Goal: Task Accomplishment & Management: Complete application form

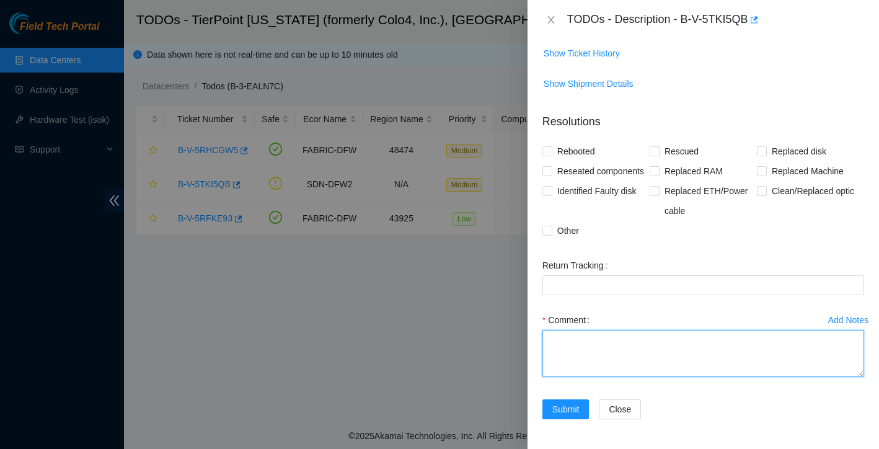
scroll to position [243, 0]
click at [610, 353] on textarea "Comment" at bounding box center [703, 353] width 322 height 47
type textarea "S"
paste textarea "K3FT000143"
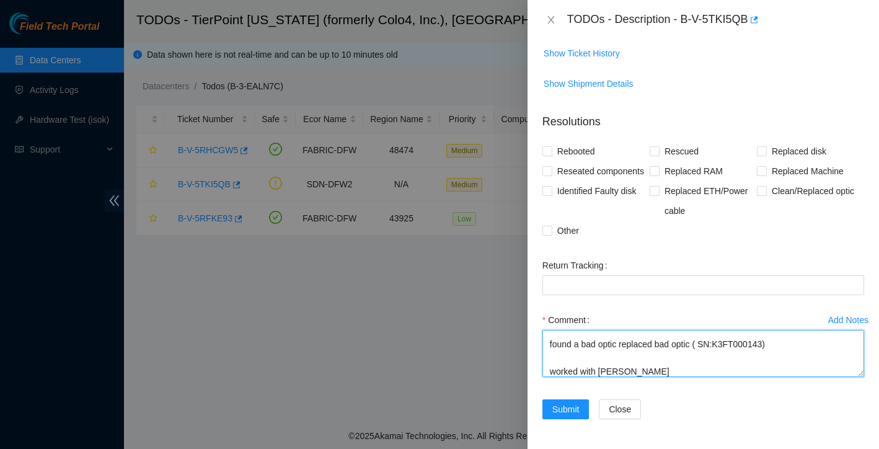
scroll to position [105, 0]
type textarea "Scoped , clean and reseated both ends added loops on to both ends to ensure por…"
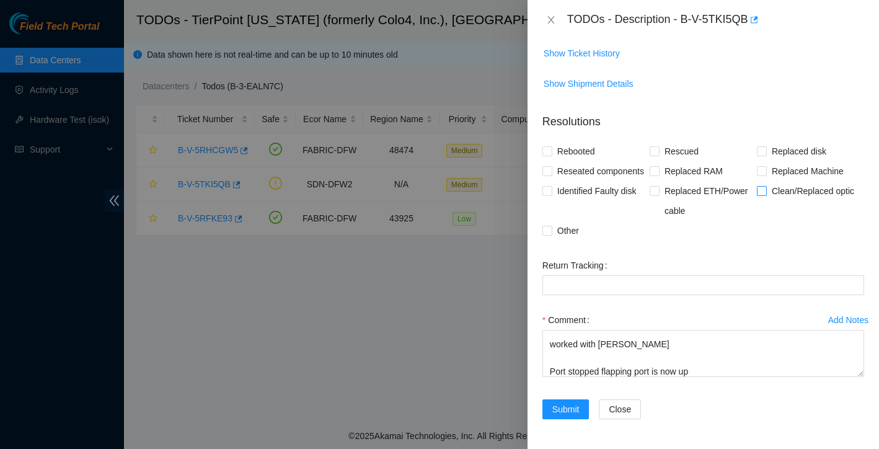
click at [765, 189] on input "Clean/Replaced optic" at bounding box center [761, 190] width 9 height 9
checkbox input "true"
click at [544, 230] on input "Other" at bounding box center [546, 230] width 9 height 9
checkbox input "true"
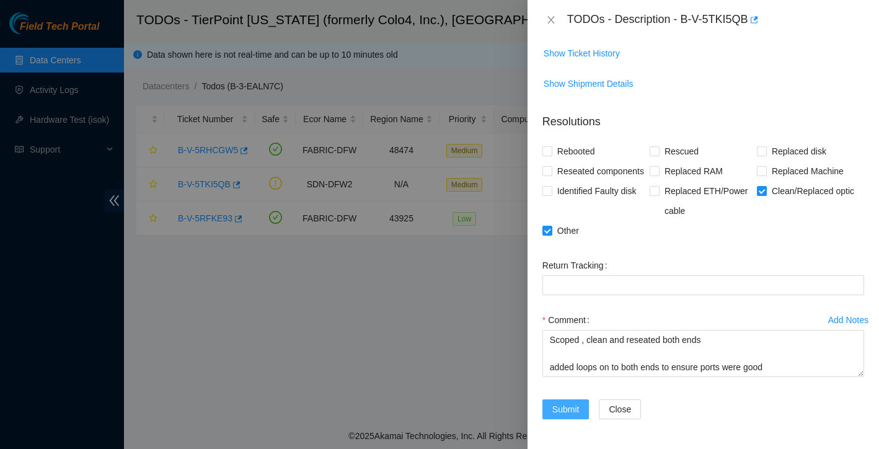
scroll to position [243, 0]
click at [567, 409] on span "Submit" at bounding box center [565, 409] width 27 height 14
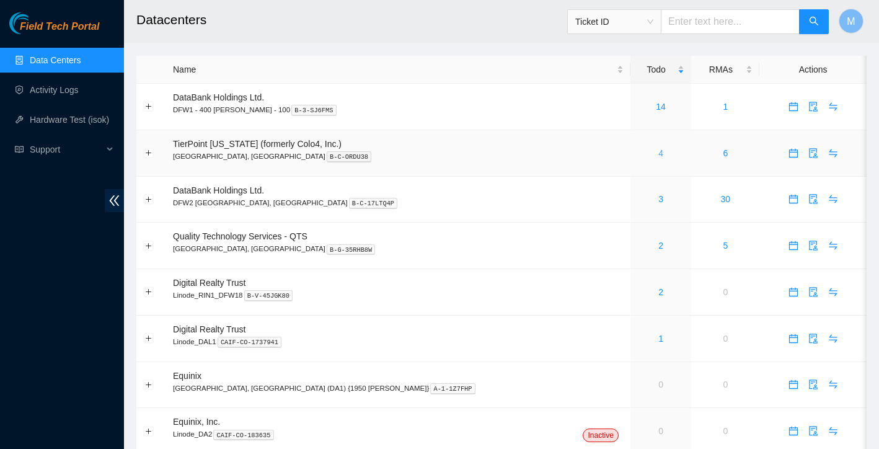
click at [658, 153] on link "4" at bounding box center [660, 153] width 5 height 10
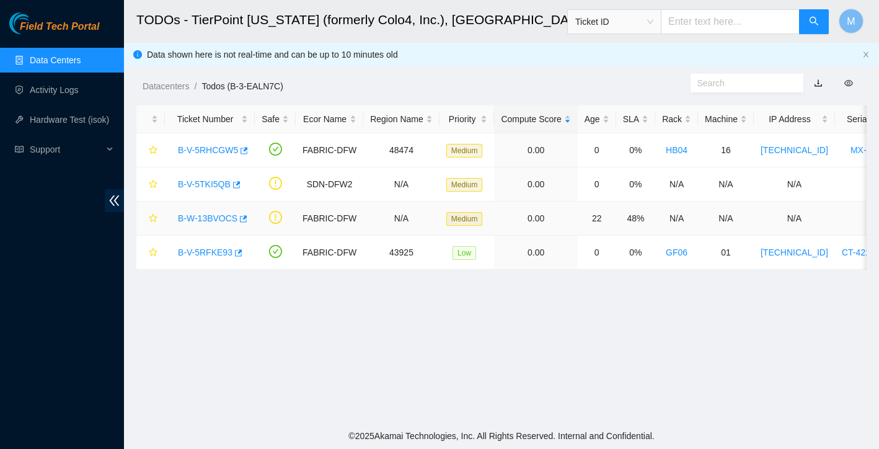
click at [210, 219] on link "B-W-13BVOCS" at bounding box center [208, 218] width 60 height 10
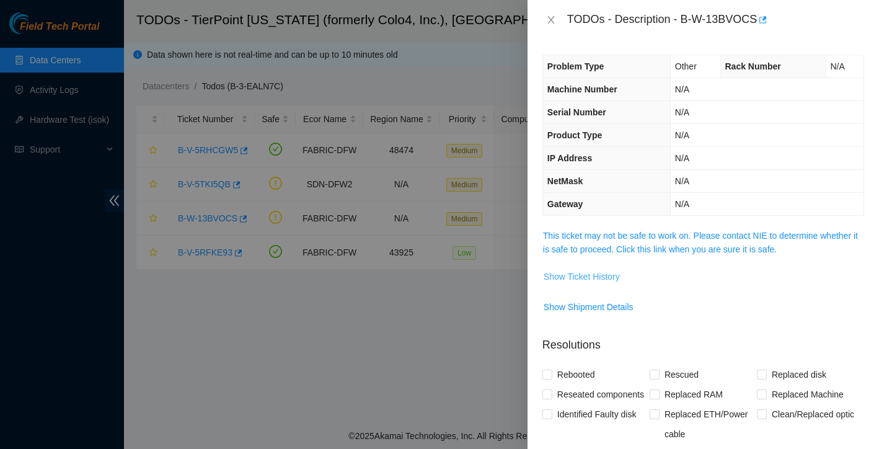
click at [577, 280] on span "Show Ticket History" at bounding box center [582, 277] width 76 height 14
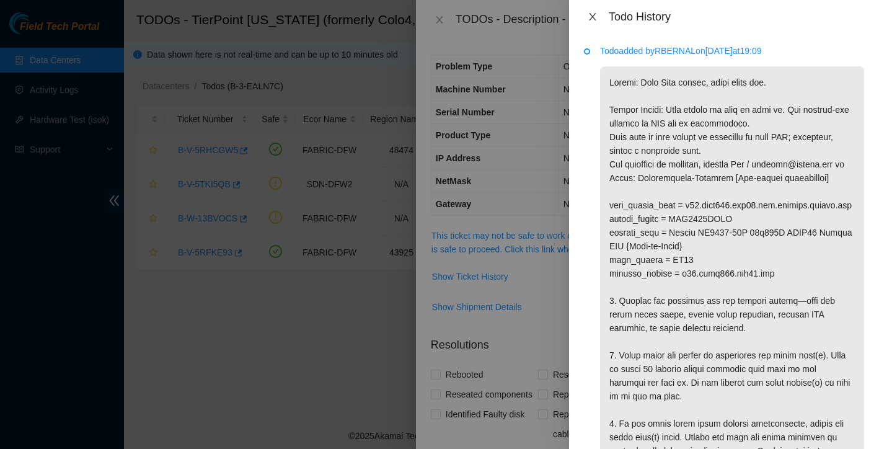
click at [592, 15] on icon "close" at bounding box center [592, 16] width 7 height 7
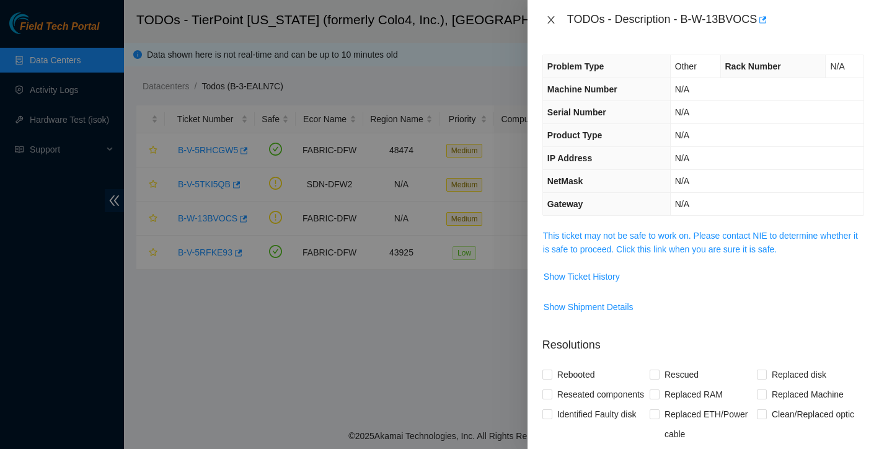
click at [554, 19] on icon "close" at bounding box center [551, 20] width 10 height 10
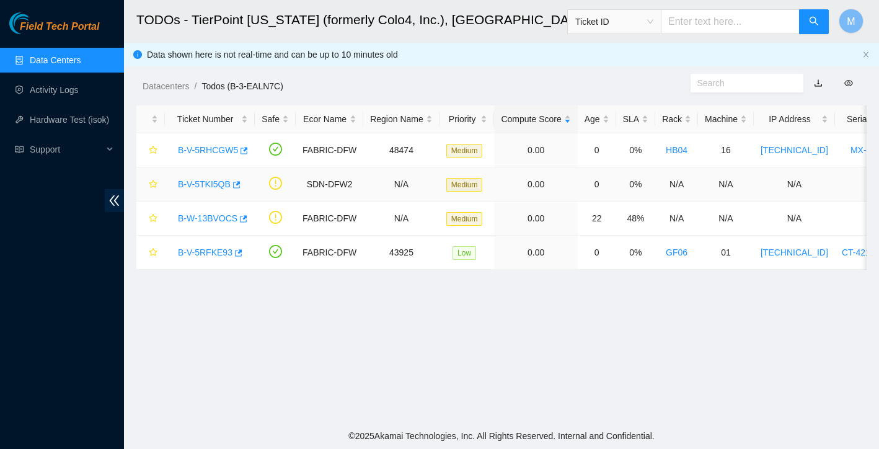
click at [195, 185] on link "B-V-5TKI5QB" at bounding box center [204, 184] width 53 height 10
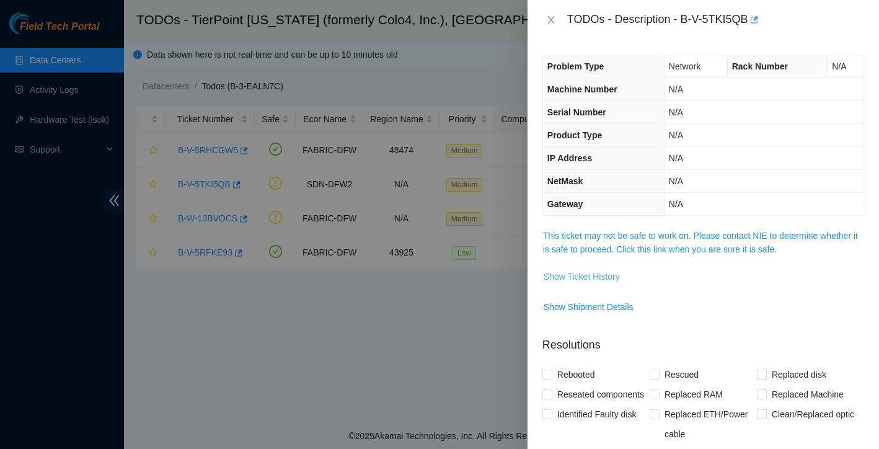
click at [611, 275] on span "Show Ticket History" at bounding box center [582, 277] width 76 height 14
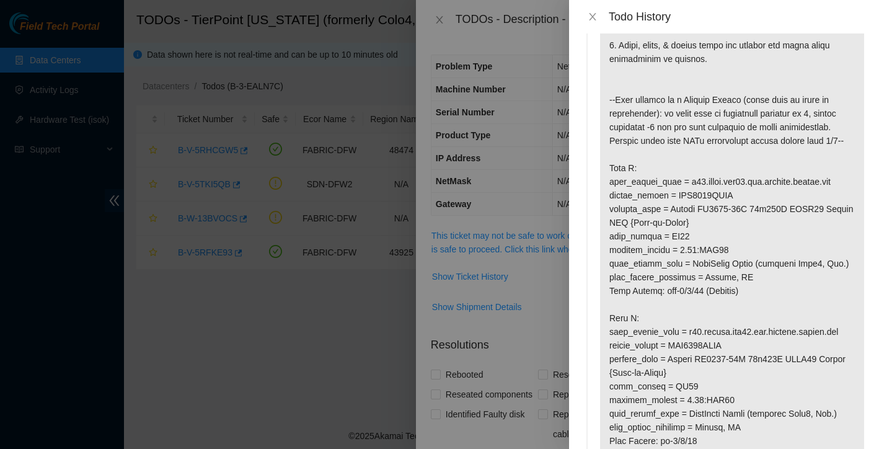
scroll to position [77, 0]
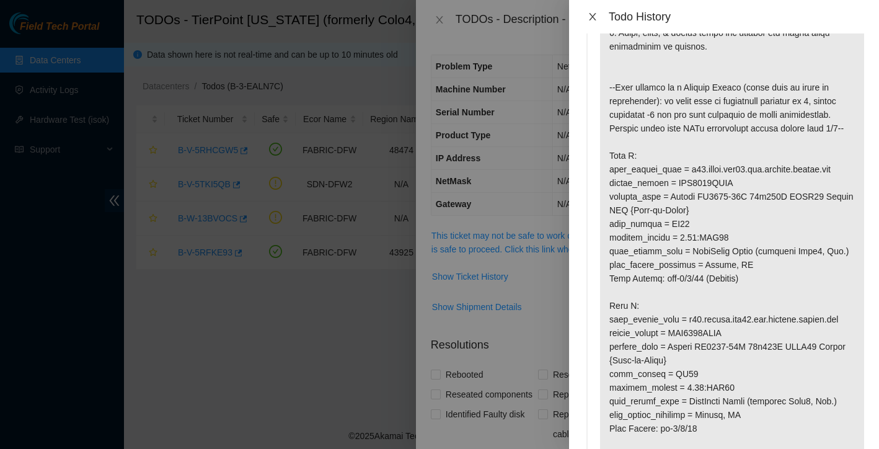
click at [590, 14] on icon "close" at bounding box center [593, 17] width 10 height 10
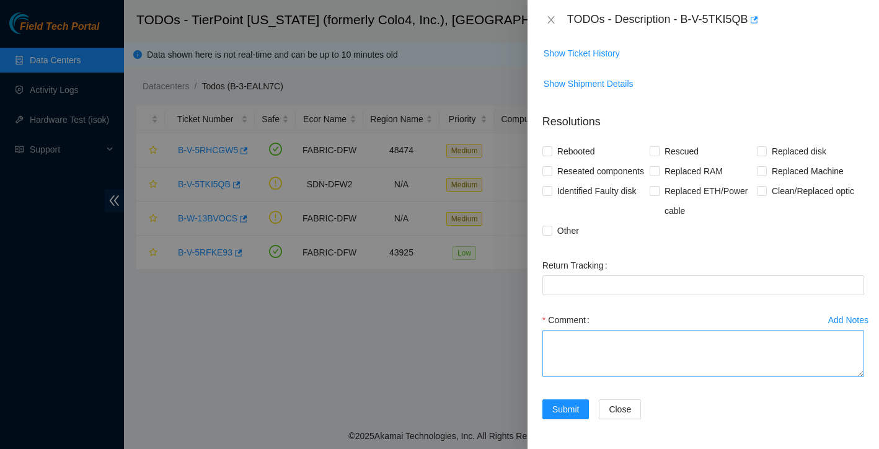
scroll to position [243, 0]
click at [596, 358] on textarea "Comment" at bounding box center [703, 353] width 322 height 47
type textarea "w"
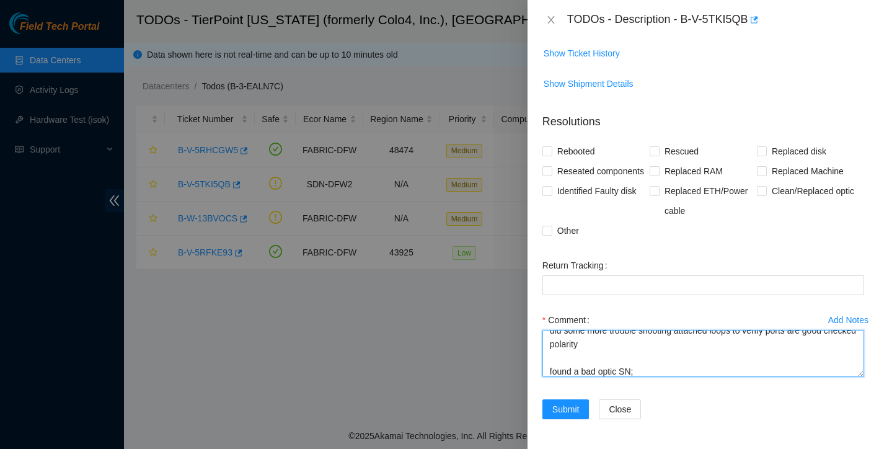
paste textarea "K3FT000143"
type textarea "Scoped cleaned and reseated both ends ports are up [PERSON_NAME] checked and po…"
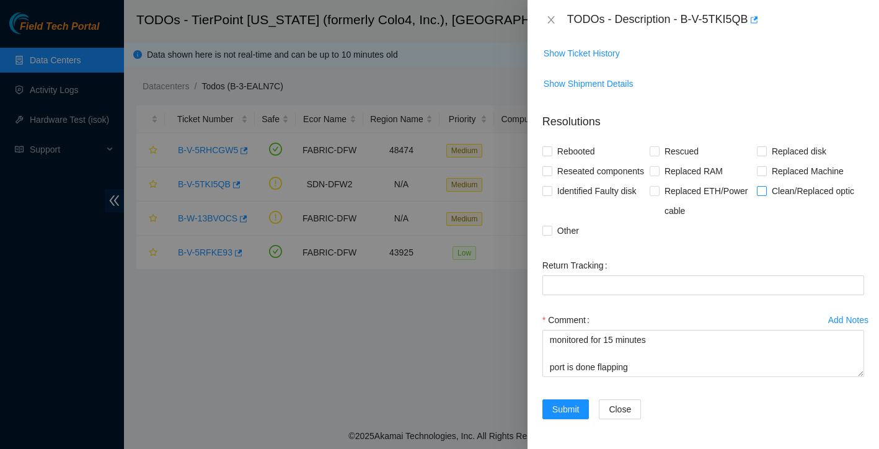
click at [766, 192] on span at bounding box center [762, 191] width 10 height 10
click at [766, 192] on input "Clean/Replaced optic" at bounding box center [761, 190] width 9 height 9
checkbox input "true"
click at [547, 231] on input "Other" at bounding box center [546, 230] width 9 height 9
checkbox input "true"
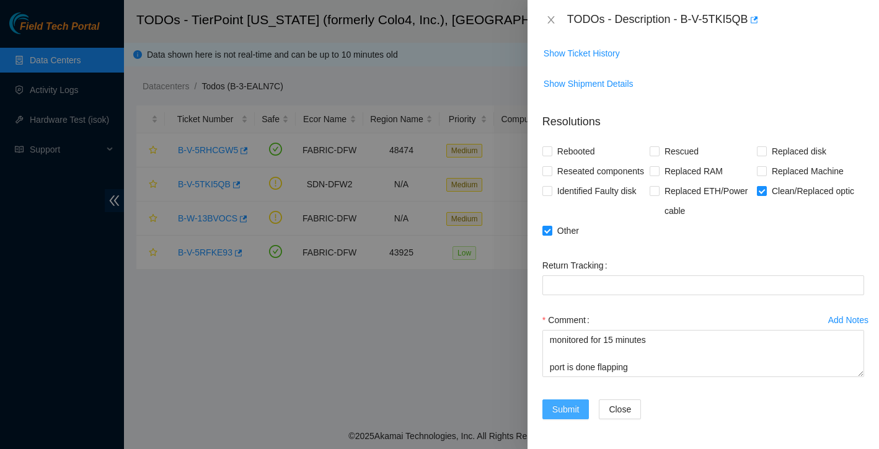
click at [574, 412] on span "Submit" at bounding box center [565, 409] width 27 height 14
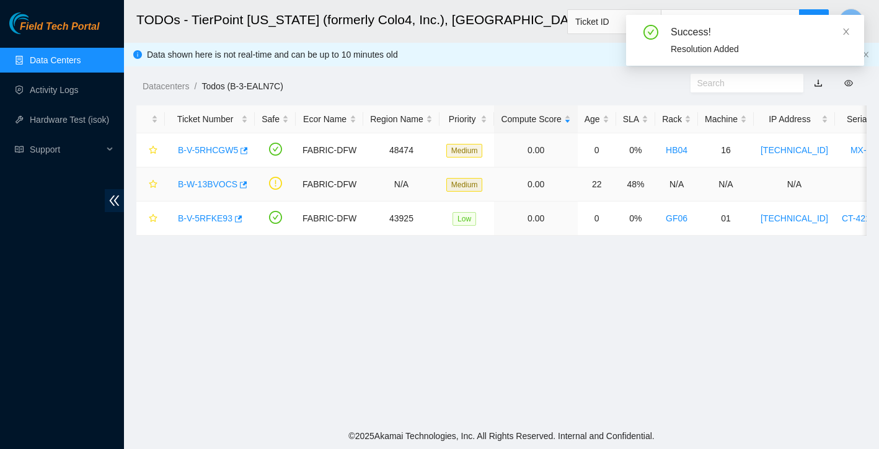
click at [216, 185] on link "B-W-13BVOCS" at bounding box center [208, 184] width 60 height 10
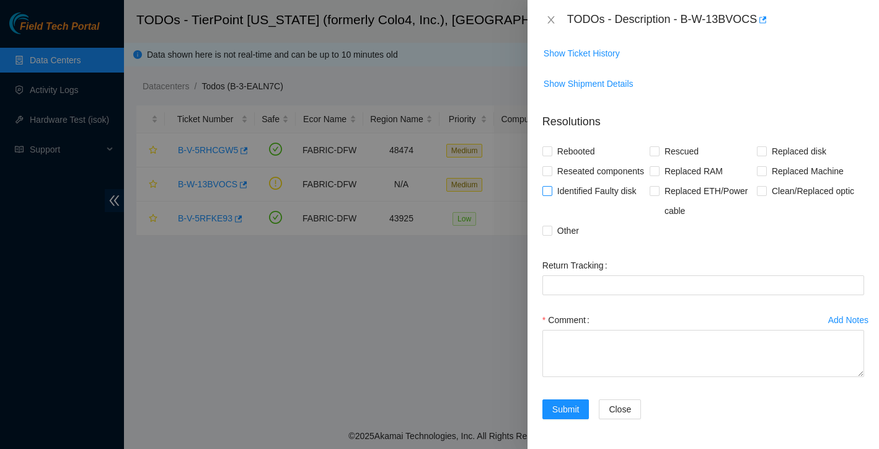
scroll to position [81, 0]
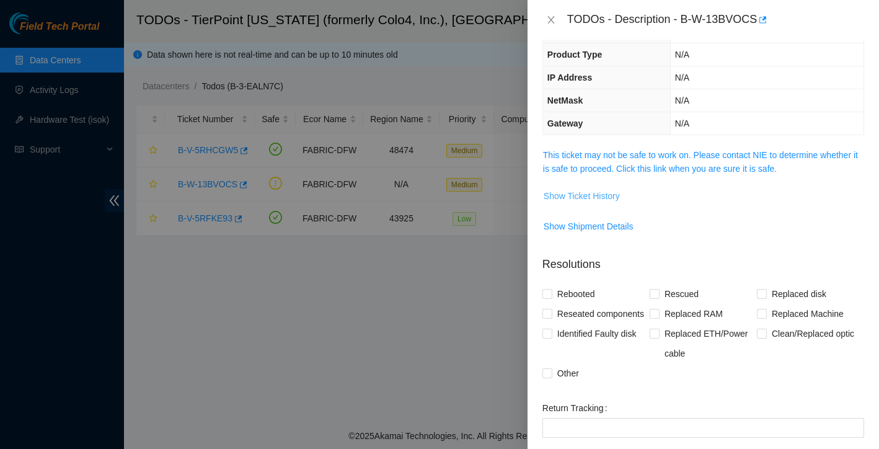
click at [590, 198] on span "Show Ticket History" at bounding box center [582, 196] width 76 height 14
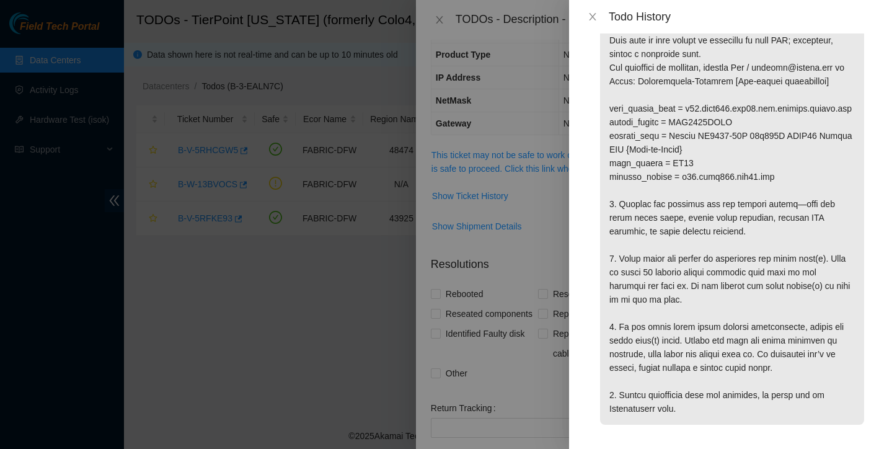
scroll to position [100, 0]
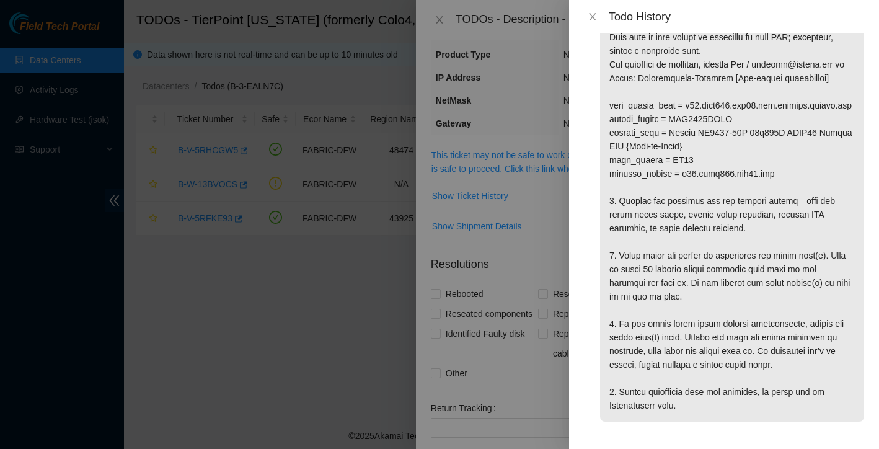
click at [770, 183] on p at bounding box center [732, 194] width 264 height 455
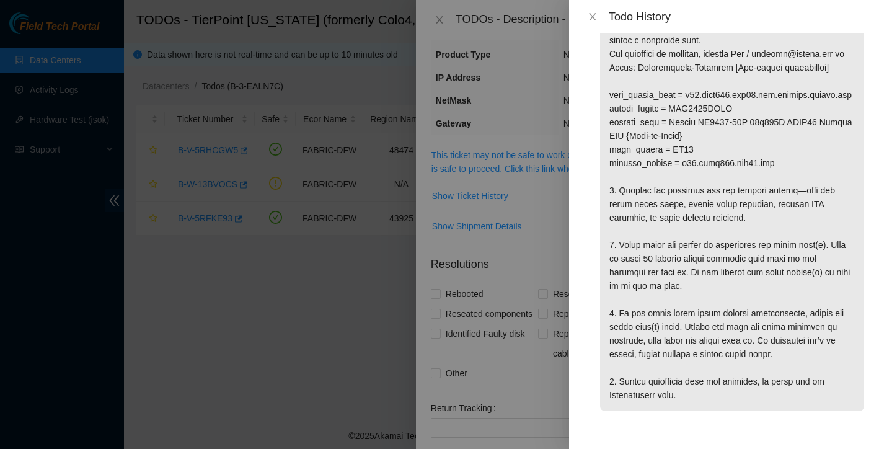
scroll to position [113, 0]
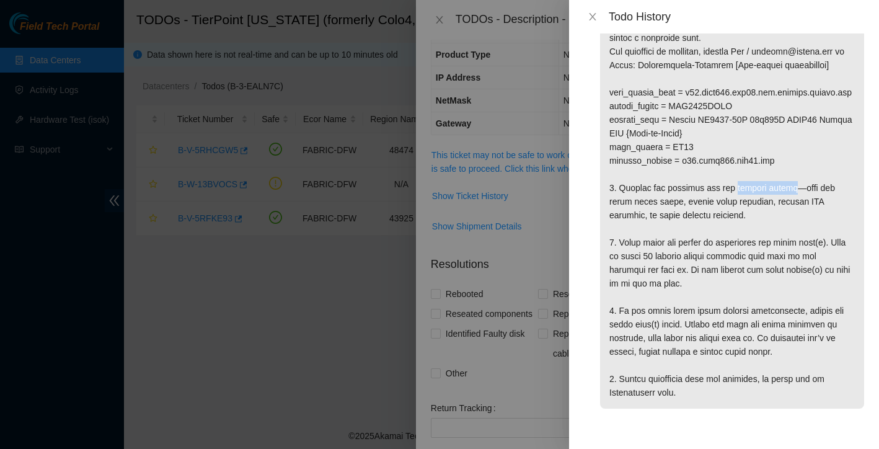
drag, startPoint x: 736, startPoint y: 216, endPoint x: 793, endPoint y: 216, distance: 57.0
click at [793, 216] on p at bounding box center [732, 181] width 264 height 455
copy p "obvious issues"
click at [563, 240] on div at bounding box center [439, 224] width 879 height 449
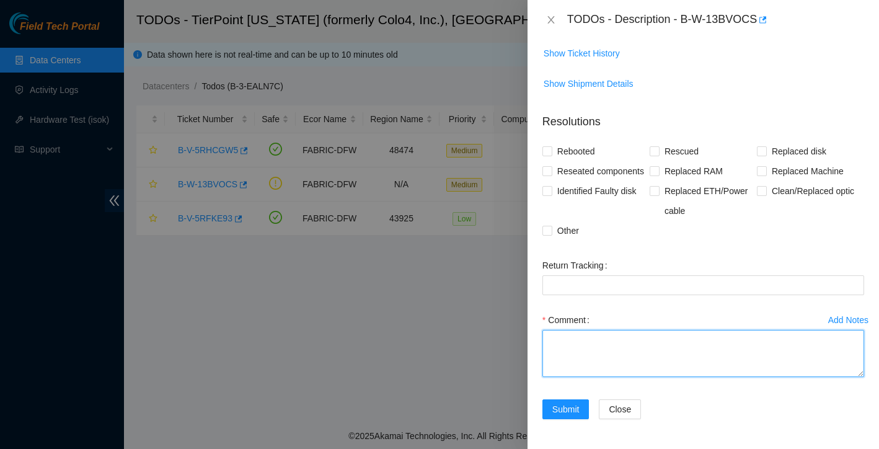
scroll to position [243, 0]
click at [600, 344] on textarea "Comment" at bounding box center [703, 353] width 322 height 47
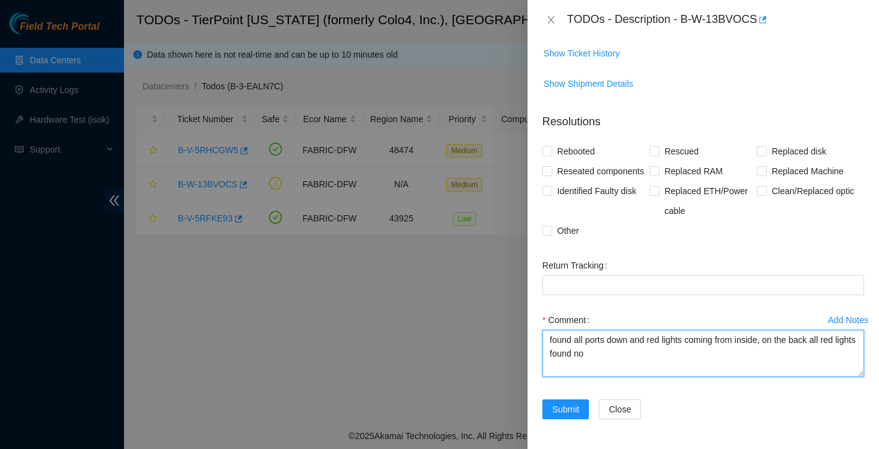
paste textarea "obvious issues"
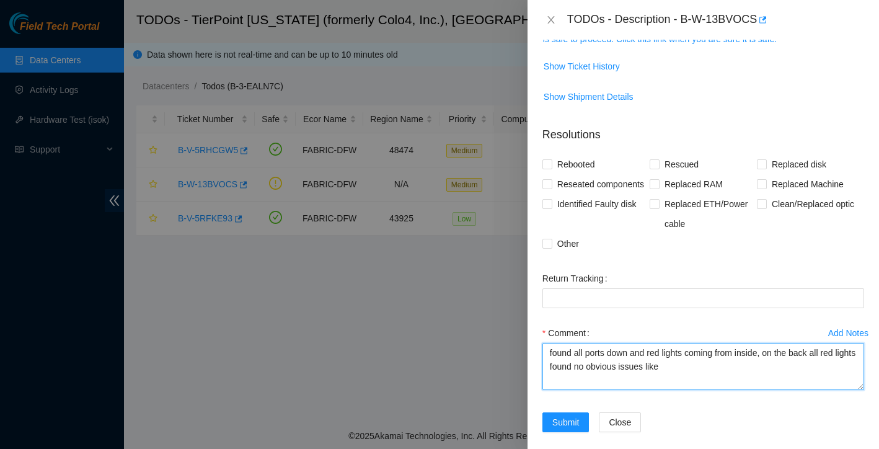
scroll to position [88, 0]
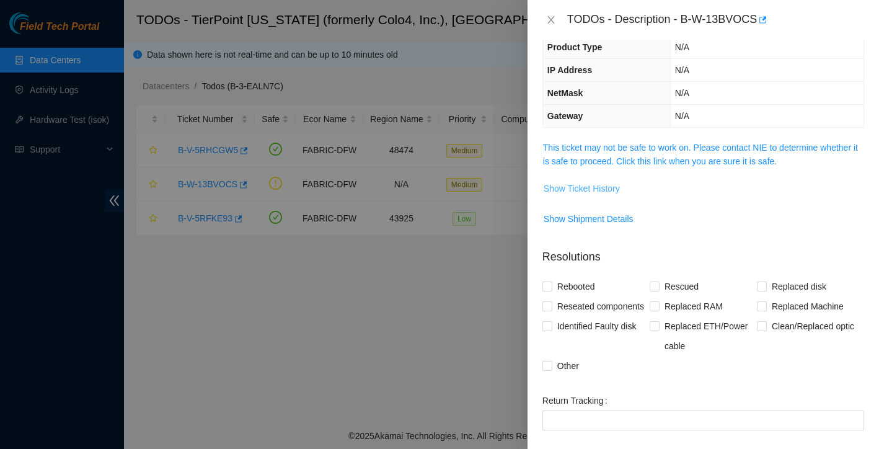
click at [603, 185] on span "Show Ticket History" at bounding box center [582, 189] width 76 height 14
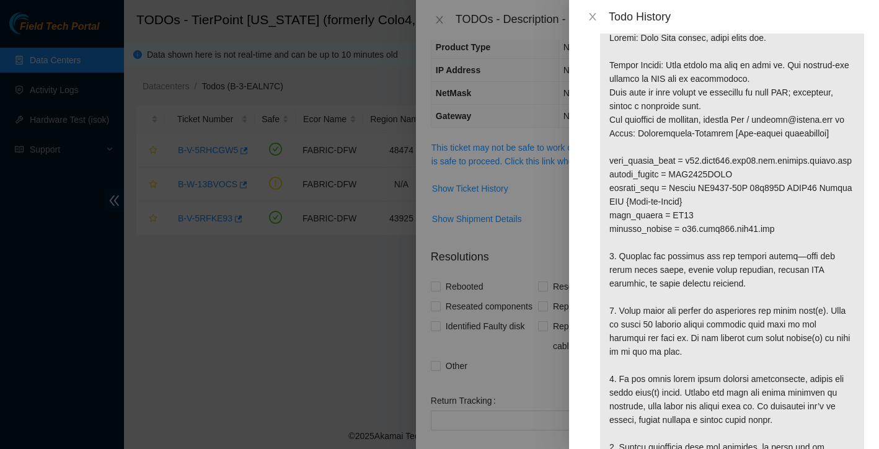
scroll to position [64, 0]
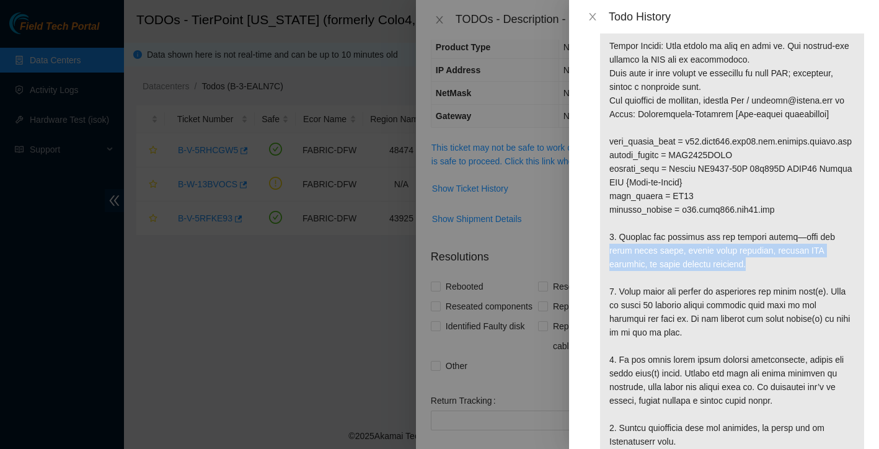
drag, startPoint x: 609, startPoint y: 278, endPoint x: 751, endPoint y: 291, distance: 142.6
click at [751, 291] on p at bounding box center [732, 229] width 264 height 455
copy p "loose power cords, faulty power supplies, tripped PDU breakers, or other visibl…"
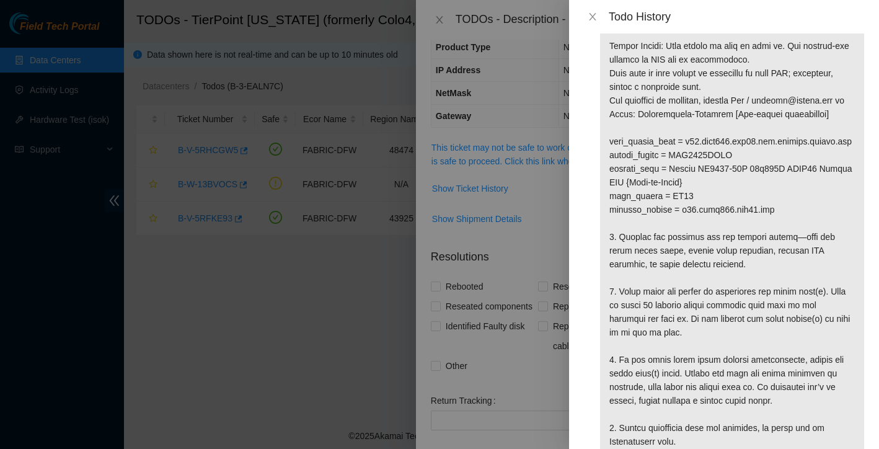
click at [547, 237] on div at bounding box center [439, 224] width 879 height 449
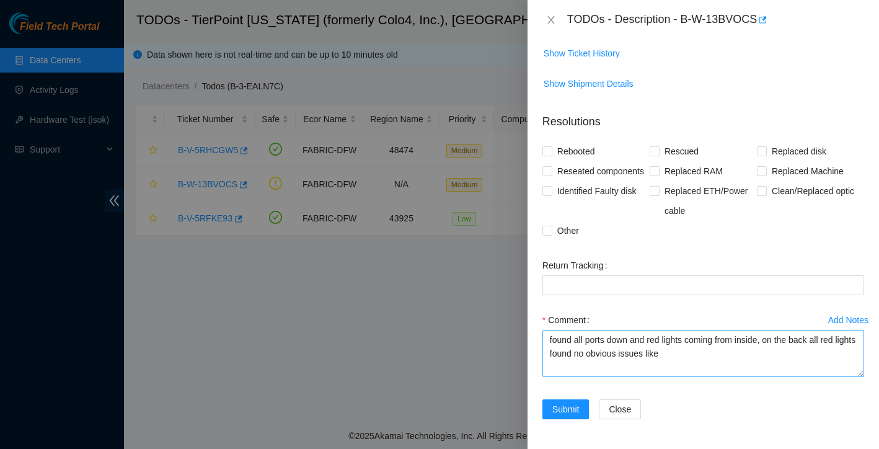
scroll to position [243, 0]
click at [694, 356] on textarea "found all ports down and red lights coming from inside, on the back all red lig…" at bounding box center [703, 353] width 322 height 47
paste textarea "loose power cords, faulty power supplies, tripped PDU breakers, or other visibl…"
click at [759, 359] on textarea "found all ports down and red lights coming from inside, on the back all red lig…" at bounding box center [703, 353] width 322 height 47
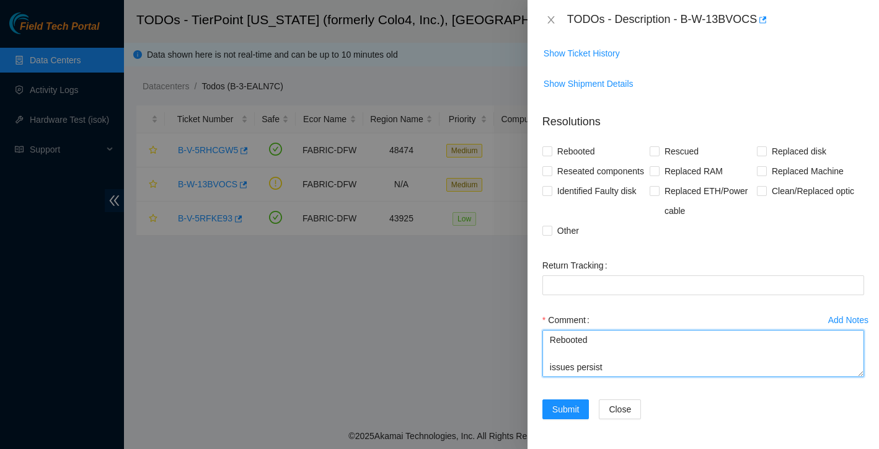
scroll to position [101, 0]
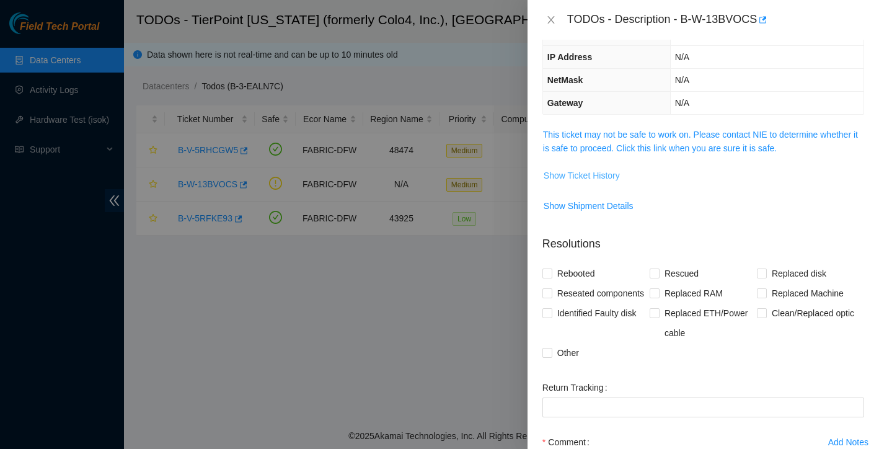
click at [610, 177] on span "Show Ticket History" at bounding box center [582, 176] width 76 height 14
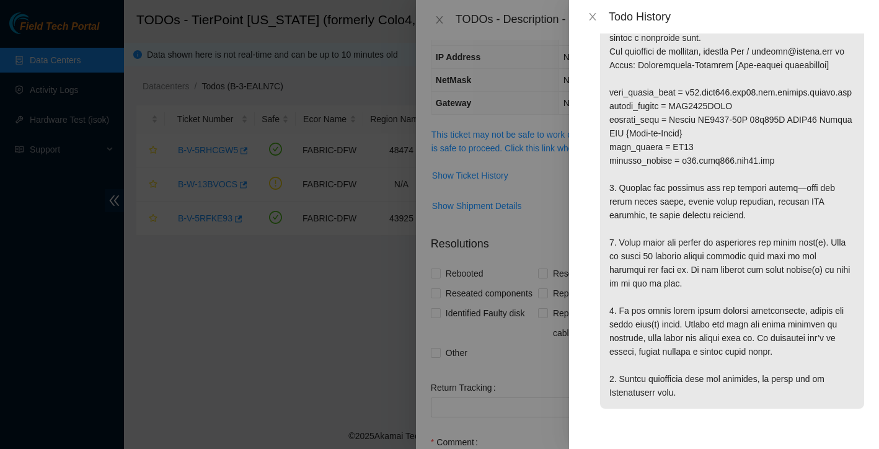
scroll to position [140, 0]
click at [591, 15] on icon "close" at bounding box center [592, 16] width 7 height 7
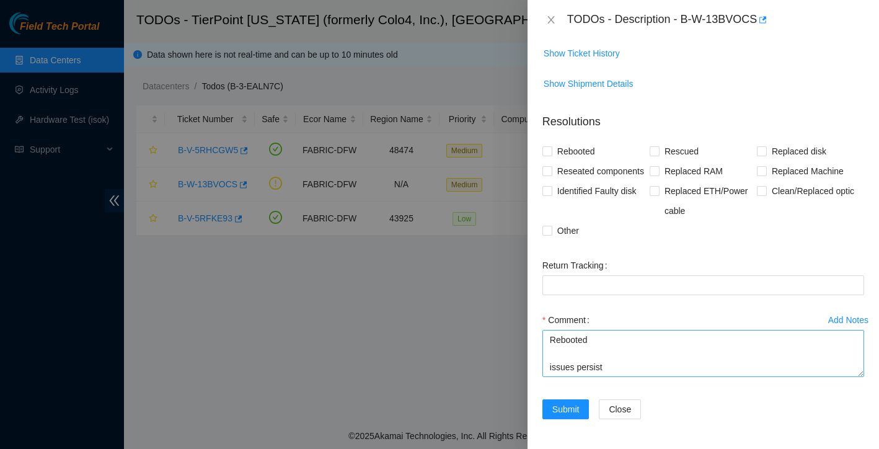
scroll to position [243, 0]
click at [575, 362] on textarea "found all ports down and red lights coming from inside, on the back all red lig…" at bounding box center [703, 353] width 322 height 47
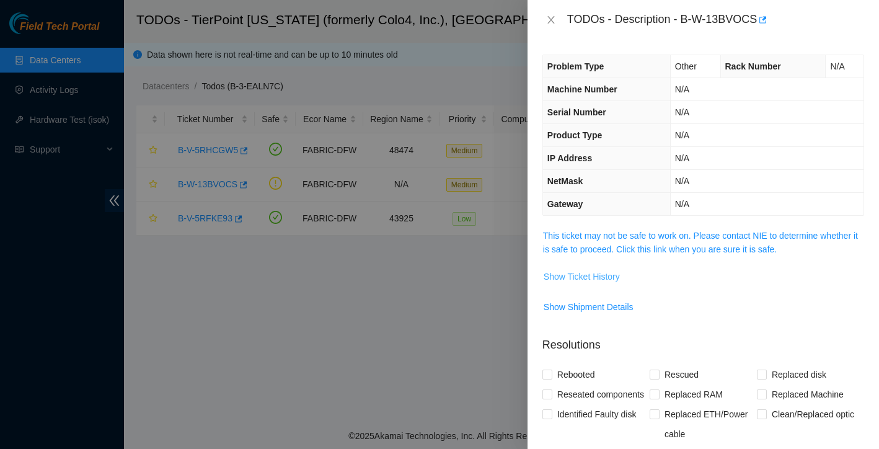
scroll to position [0, 0]
click at [612, 280] on span "Show Ticket History" at bounding box center [582, 277] width 76 height 14
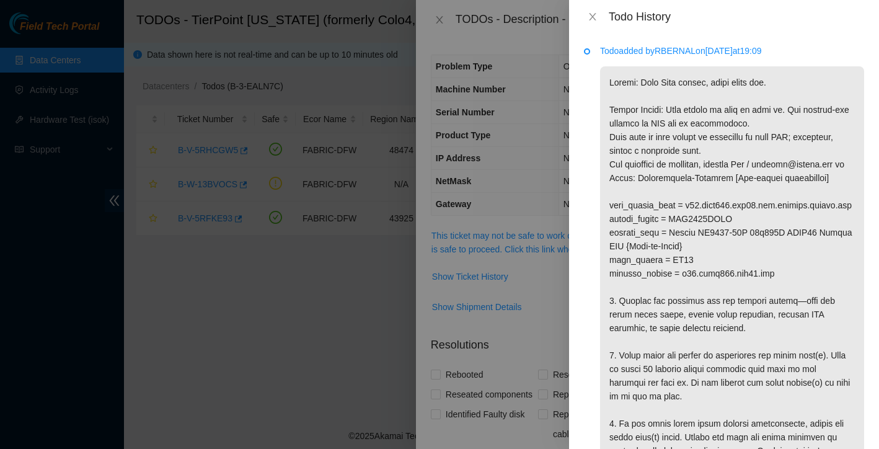
scroll to position [13, 0]
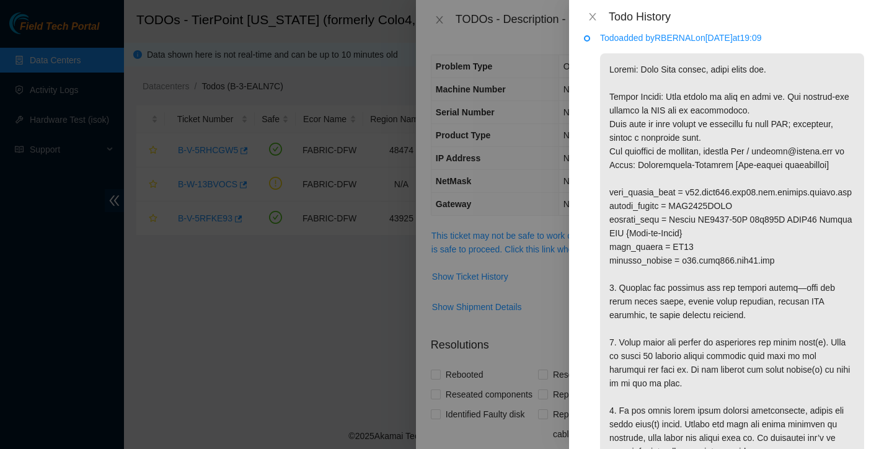
click at [611, 218] on p at bounding box center [732, 280] width 264 height 455
drag, startPoint x: 611, startPoint y: 218, endPoint x: 650, endPoint y: 218, distance: 38.4
click at [650, 218] on p at bounding box center [732, 280] width 264 height 455
drag, startPoint x: 650, startPoint y: 218, endPoint x: 696, endPoint y: 218, distance: 45.9
click at [696, 218] on p at bounding box center [732, 280] width 264 height 455
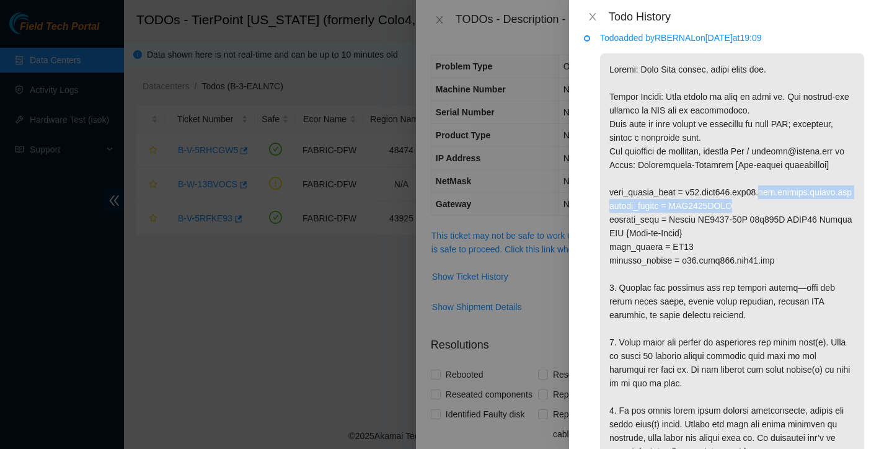
drag, startPoint x: 696, startPoint y: 218, endPoint x: 727, endPoint y: 226, distance: 31.9
click at [727, 226] on p at bounding box center [732, 280] width 264 height 455
click at [753, 234] on p at bounding box center [732, 280] width 264 height 455
drag, startPoint x: 610, startPoint y: 205, endPoint x: 751, endPoint y: 236, distance: 144.1
click at [751, 236] on p at bounding box center [732, 280] width 264 height 455
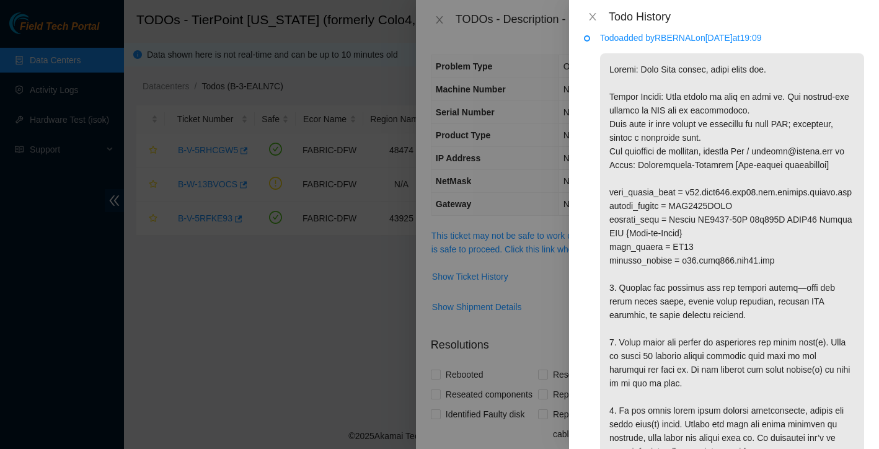
click at [741, 273] on p at bounding box center [732, 280] width 264 height 455
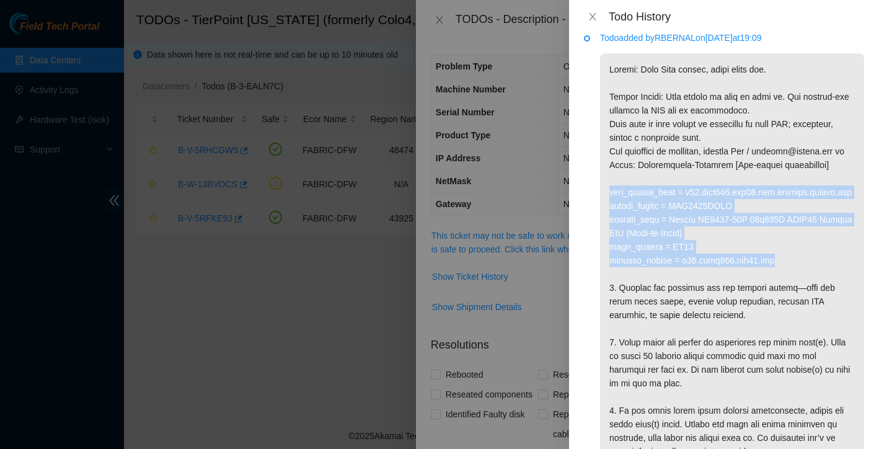
drag, startPoint x: 780, startPoint y: 289, endPoint x: 600, endPoint y: 210, distance: 196.3
click at [600, 210] on p at bounding box center [732, 280] width 264 height 455
click at [615, 228] on p at bounding box center [732, 280] width 264 height 455
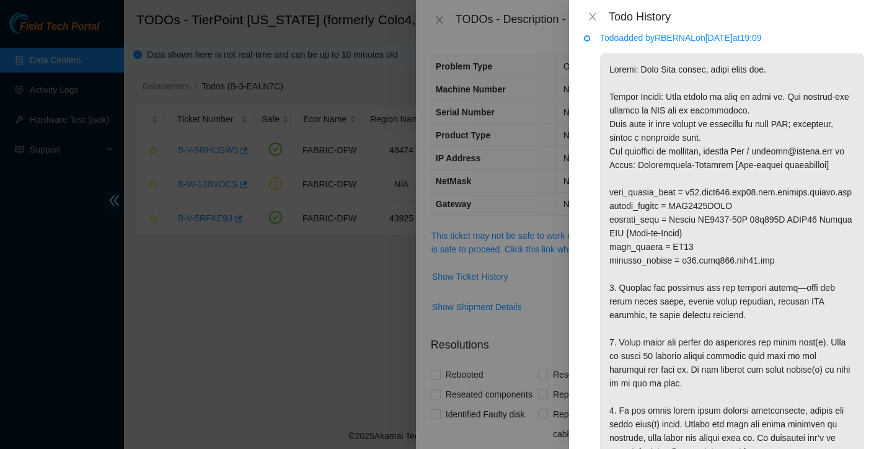
click at [609, 206] on p at bounding box center [732, 280] width 264 height 455
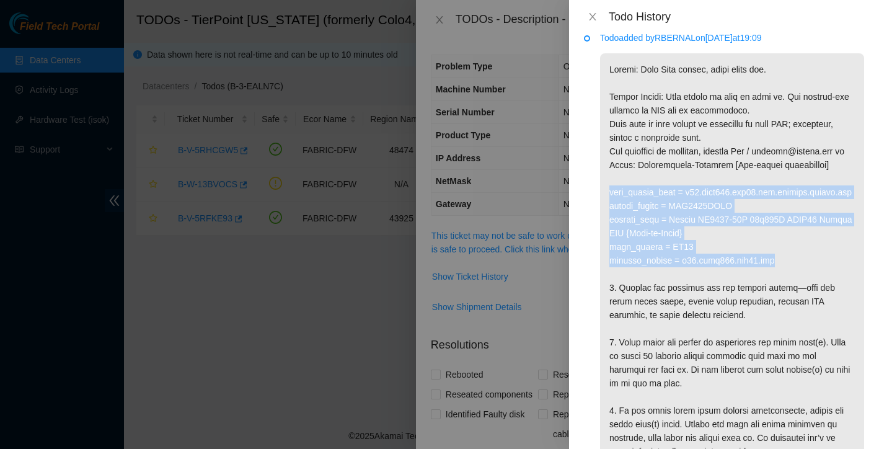
drag, startPoint x: 611, startPoint y: 206, endPoint x: 794, endPoint y: 281, distance: 198.5
click at [794, 281] on p at bounding box center [732, 280] width 264 height 455
copy p "fqdn_router_name = [DOMAIN_NAME] serial_number = AAA2037AAJL product_name = Acc…"
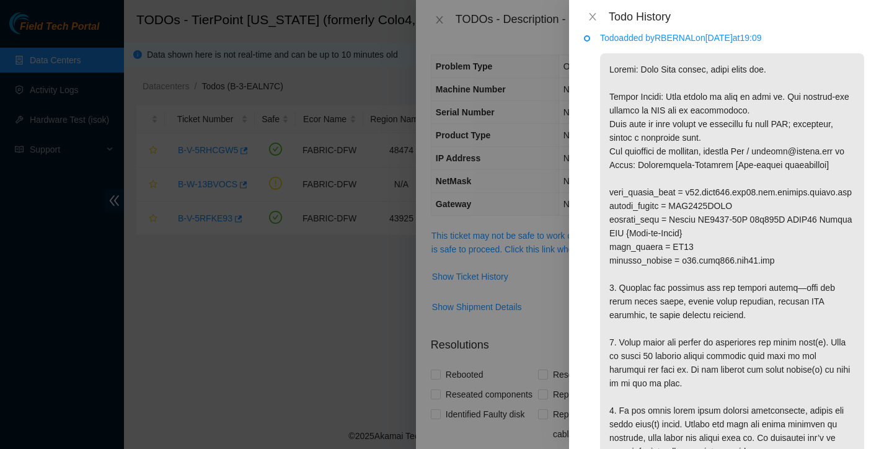
click at [533, 313] on div at bounding box center [439, 224] width 879 height 449
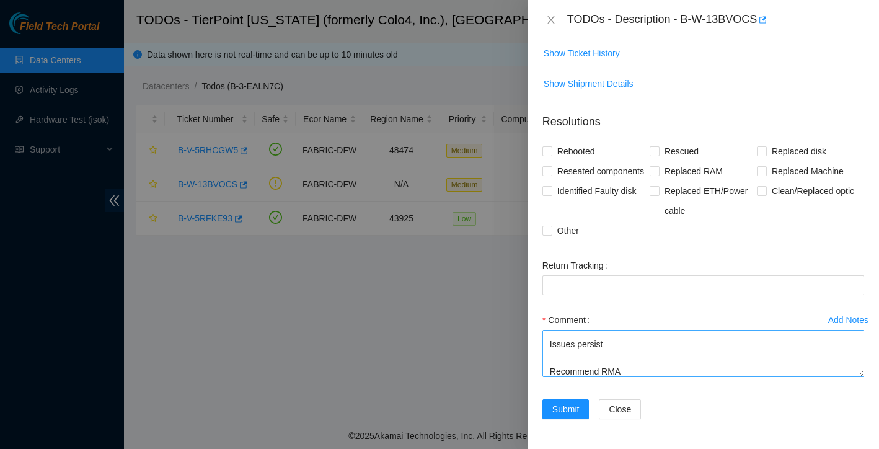
scroll to position [243, 0]
click at [645, 369] on textarea "found all ports down and red lights coming from inside, on the back all red lig…" at bounding box center [703, 353] width 322 height 47
paste textarea "fqdn_router_name = [DOMAIN_NAME] serial_number = AAA2037AAJL product_name = Acc…"
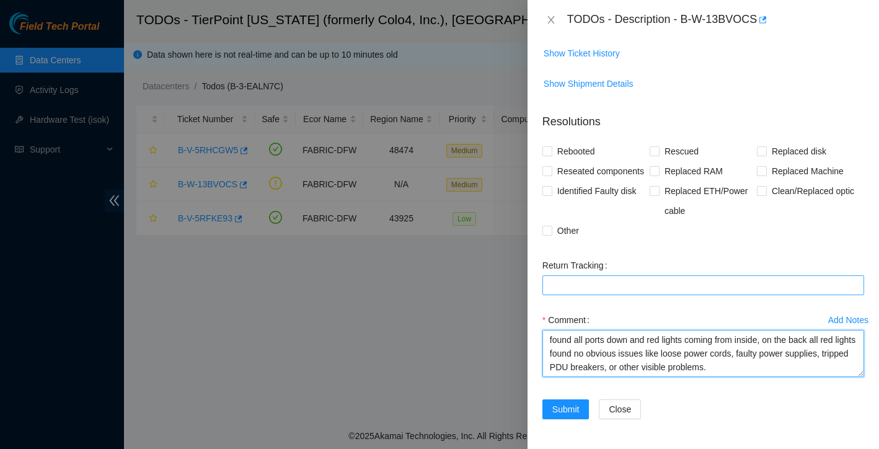
drag, startPoint x: 735, startPoint y: 339, endPoint x: 544, endPoint y: 289, distance: 197.4
click at [544, 289] on form "Resolutions Rebooted Rescued Replaced disk Reseated components Replaced RAM Rep…" at bounding box center [703, 269] width 322 height 330
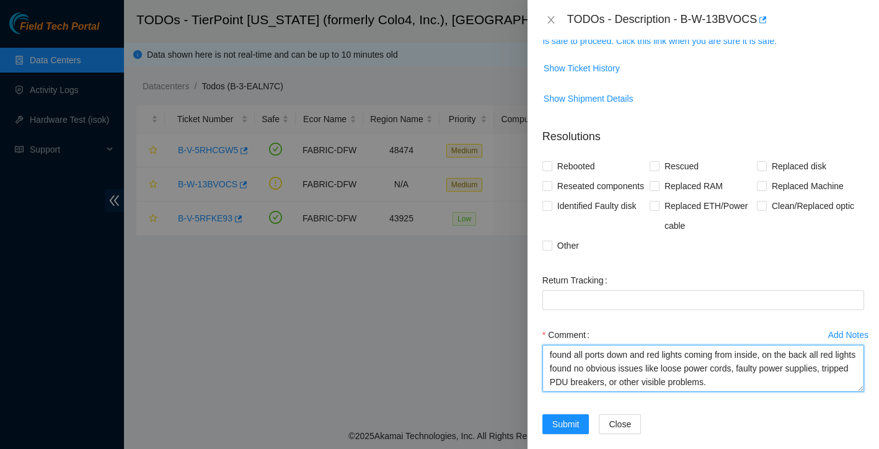
scroll to position [203, 0]
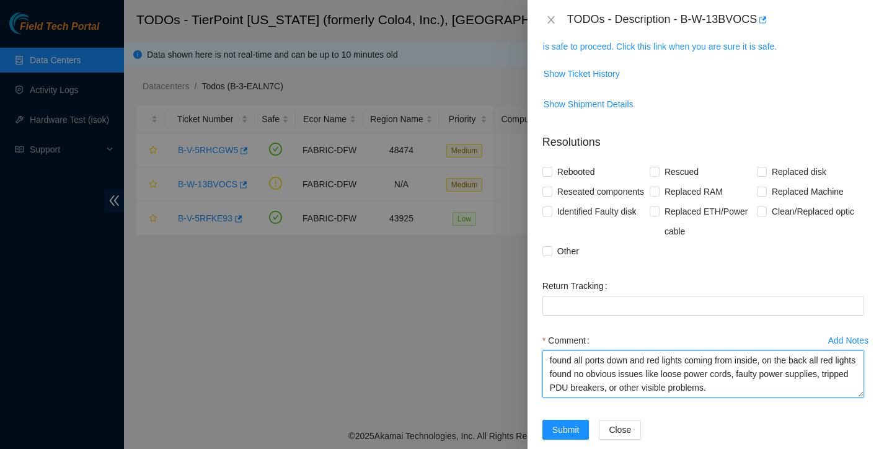
type textarea "found all ports down and red lights coming from inside, on the back all red lig…"
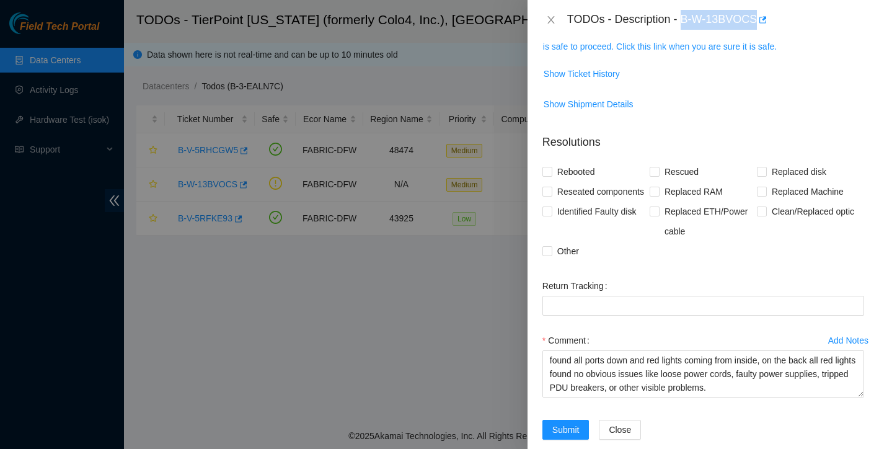
drag, startPoint x: 685, startPoint y: 21, endPoint x: 761, endPoint y: 18, distance: 75.7
click at [761, 18] on div "TODOs - Description - B-W-13BVOCS" at bounding box center [715, 20] width 297 height 20
copy div "B-W-13BVOCS"
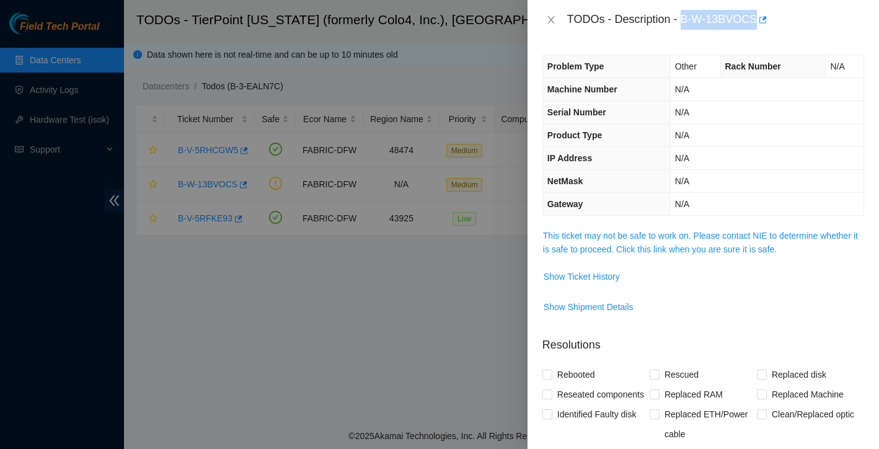
scroll to position [0, 0]
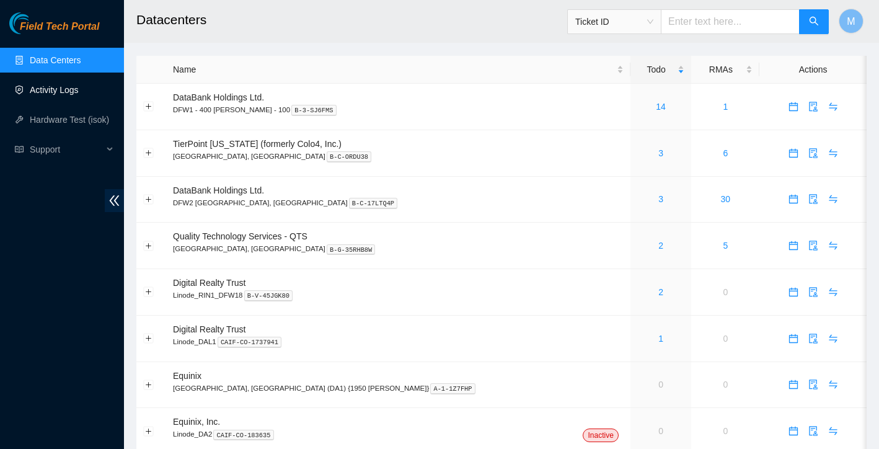
click at [55, 85] on link "Activity Logs" at bounding box center [54, 90] width 49 height 10
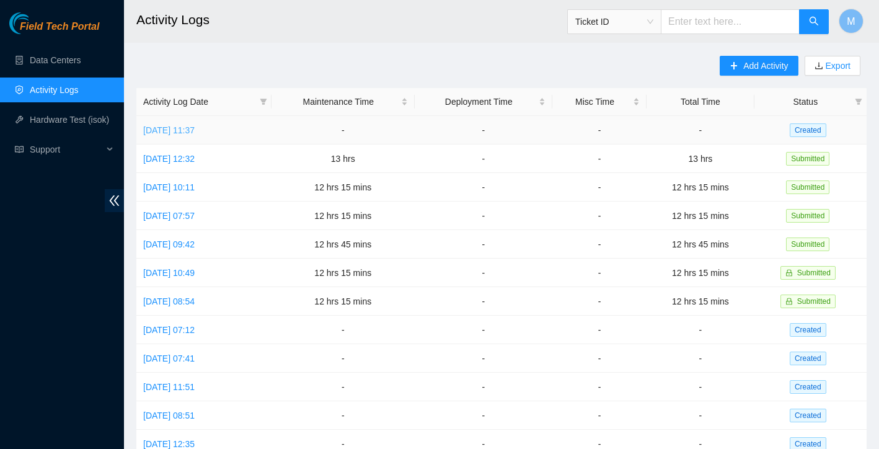
click at [195, 133] on link "Tue, 12 Aug 2025 11:37" at bounding box center [168, 130] width 51 height 10
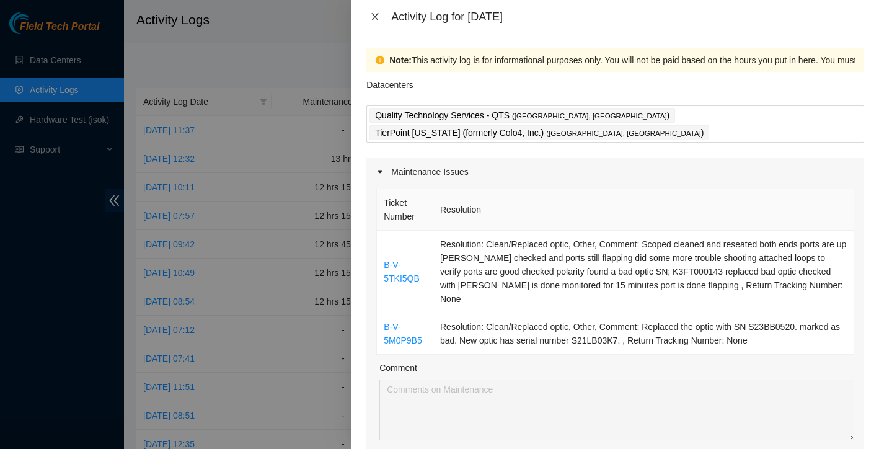
click at [375, 17] on icon "close" at bounding box center [375, 16] width 7 height 7
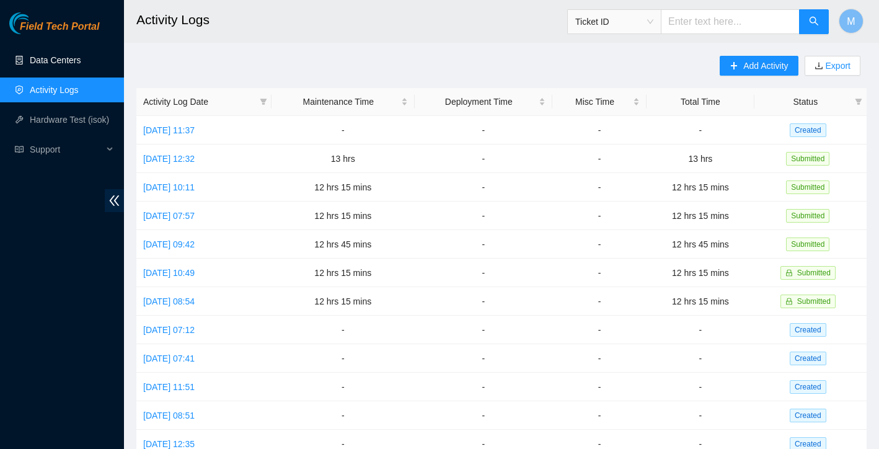
click at [69, 62] on link "Data Centers" at bounding box center [55, 60] width 51 height 10
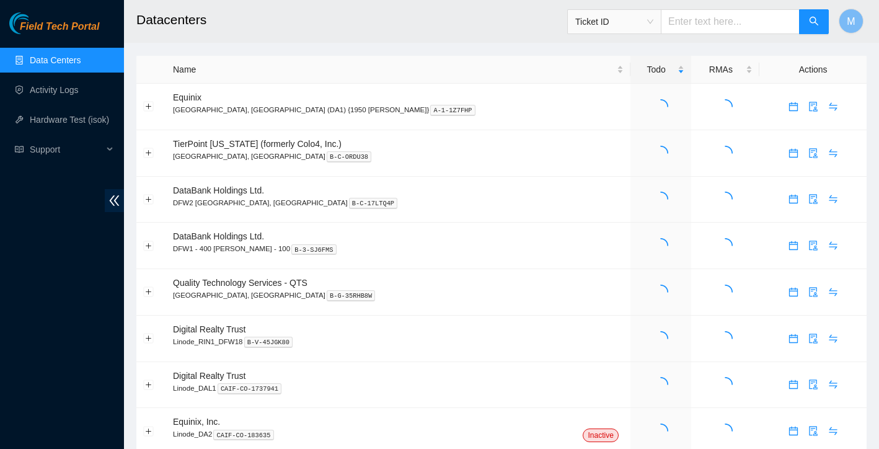
click at [69, 62] on link "Data Centers" at bounding box center [55, 60] width 51 height 10
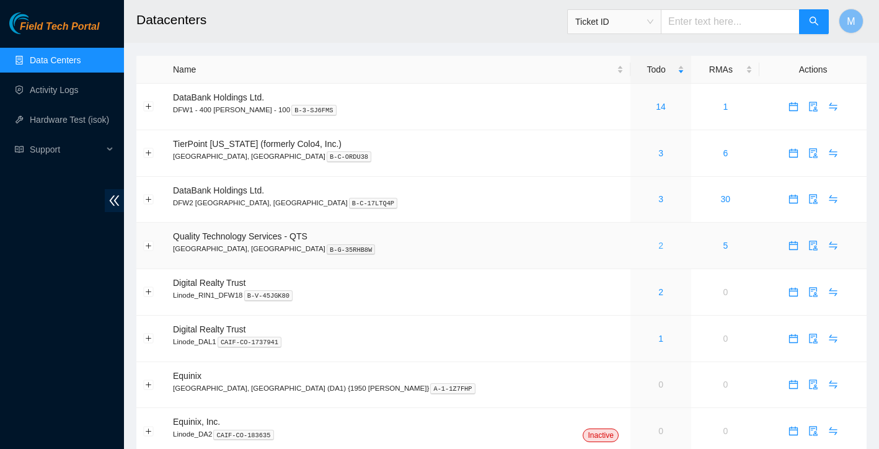
click at [658, 246] on link "2" at bounding box center [660, 246] width 5 height 10
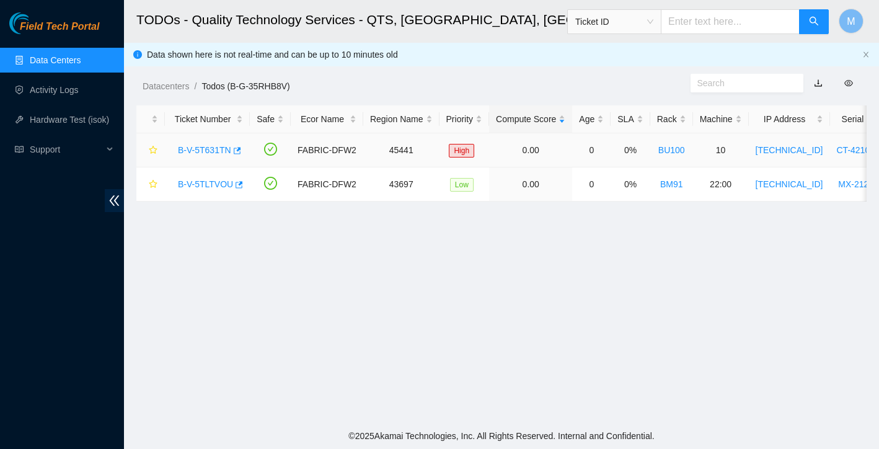
click at [205, 152] on link "B-V-5T631TN" at bounding box center [204, 150] width 53 height 10
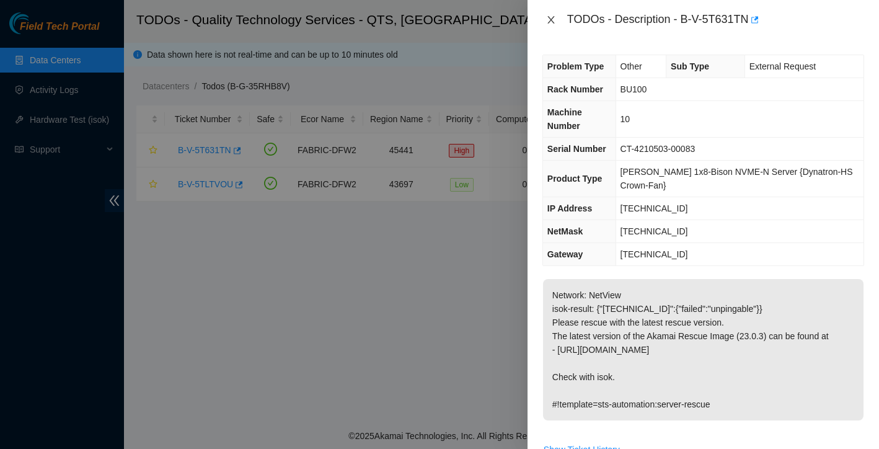
click at [550, 19] on icon "close" at bounding box center [550, 19] width 7 height 7
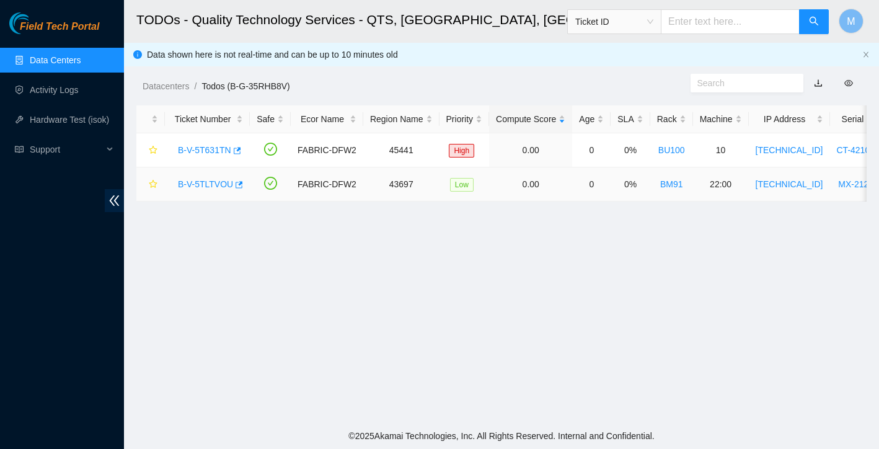
click at [215, 184] on link "B-V-5TLTVOU" at bounding box center [205, 184] width 55 height 10
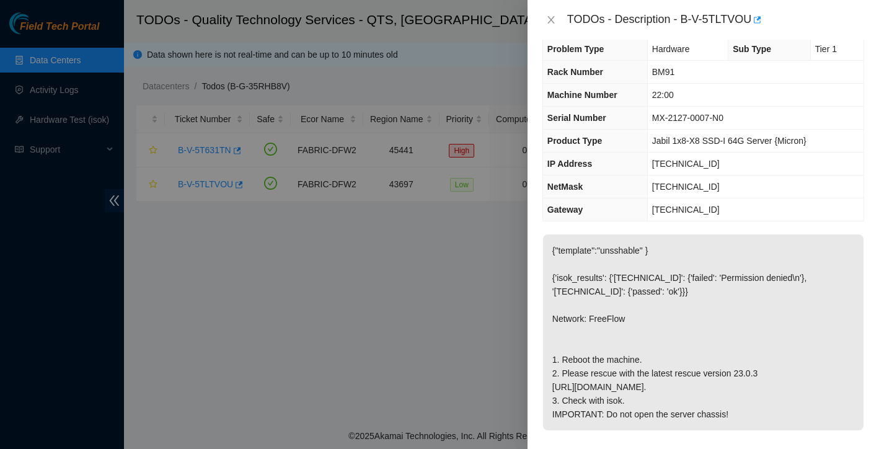
scroll to position [19, 0]
click at [552, 20] on icon "close" at bounding box center [551, 20] width 10 height 10
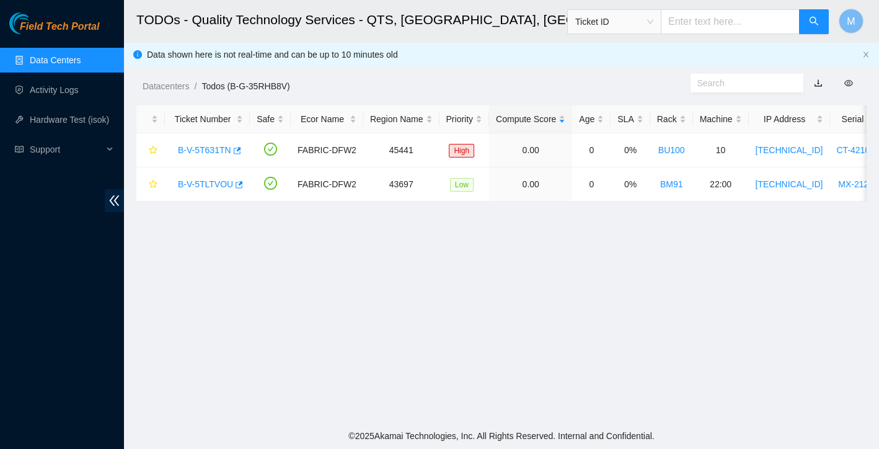
click at [72, 59] on link "Data Centers" at bounding box center [55, 60] width 51 height 10
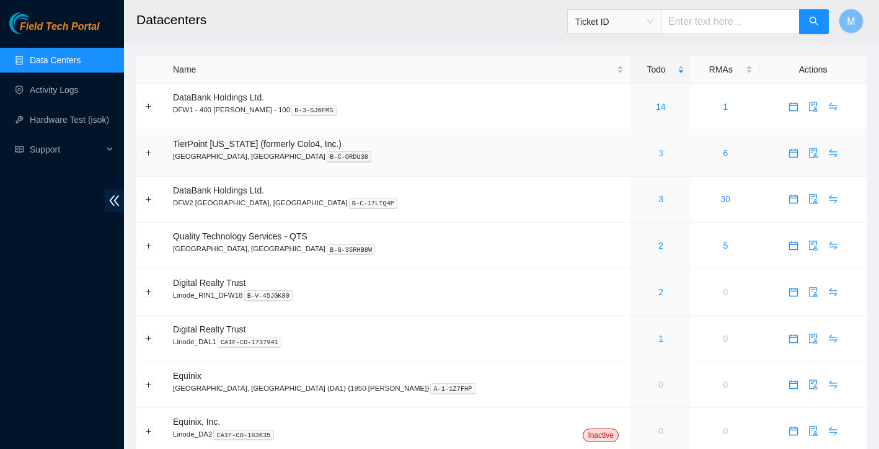
click at [658, 152] on link "3" at bounding box center [660, 153] width 5 height 10
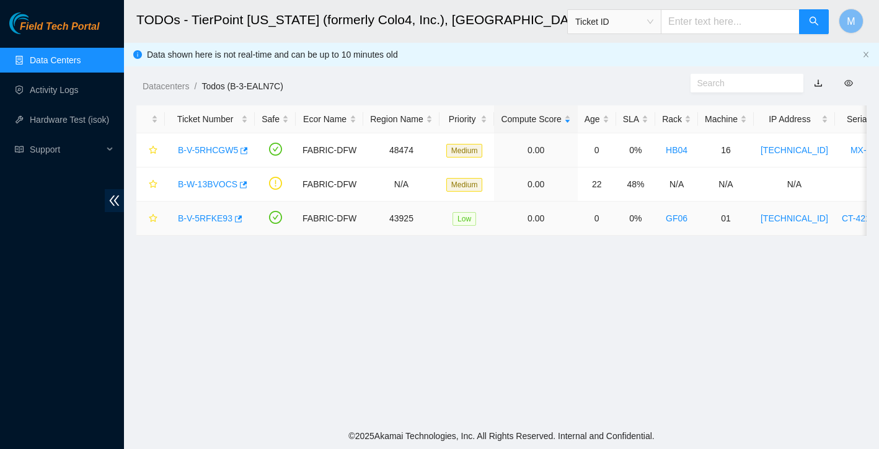
click at [223, 216] on link "B-V-5RFKE93" at bounding box center [205, 218] width 55 height 10
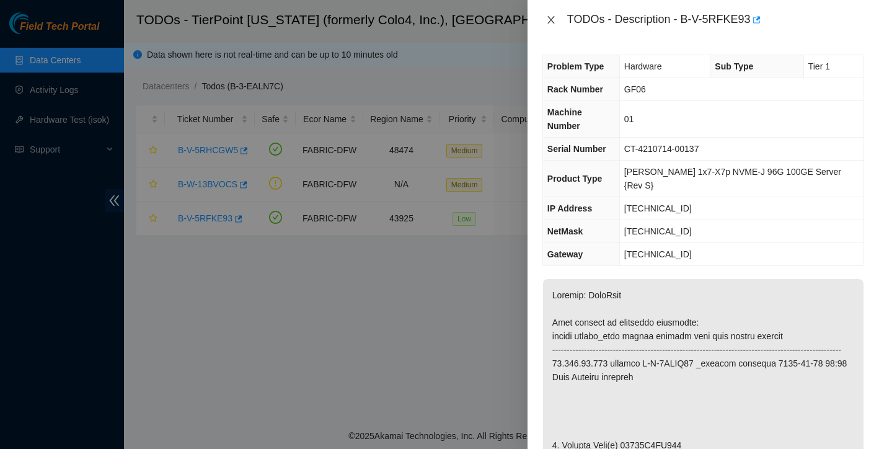
click at [554, 21] on icon "close" at bounding box center [551, 20] width 10 height 10
